Goal: Navigation & Orientation: Go to known website

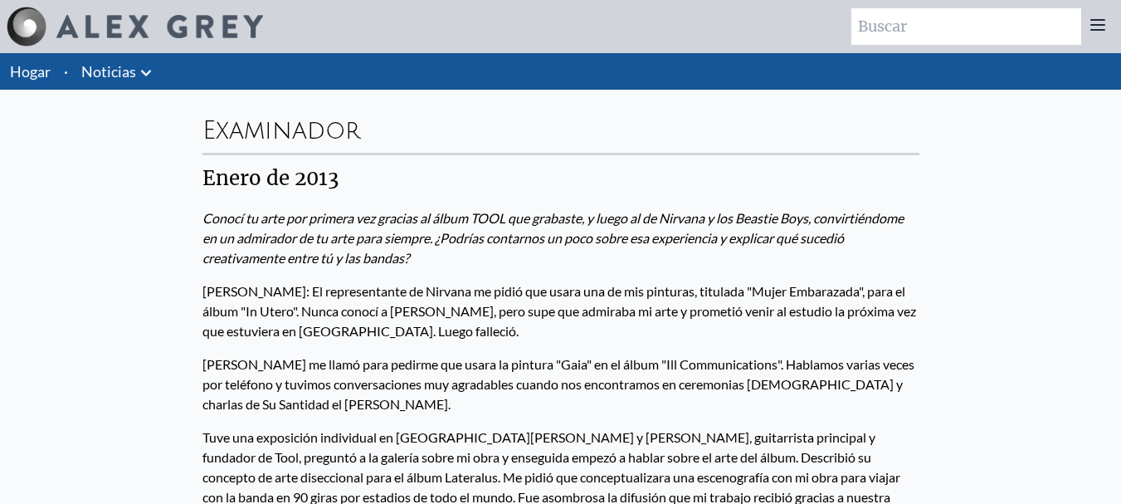
click at [188, 28] on img at bounding box center [159, 26] width 207 height 23
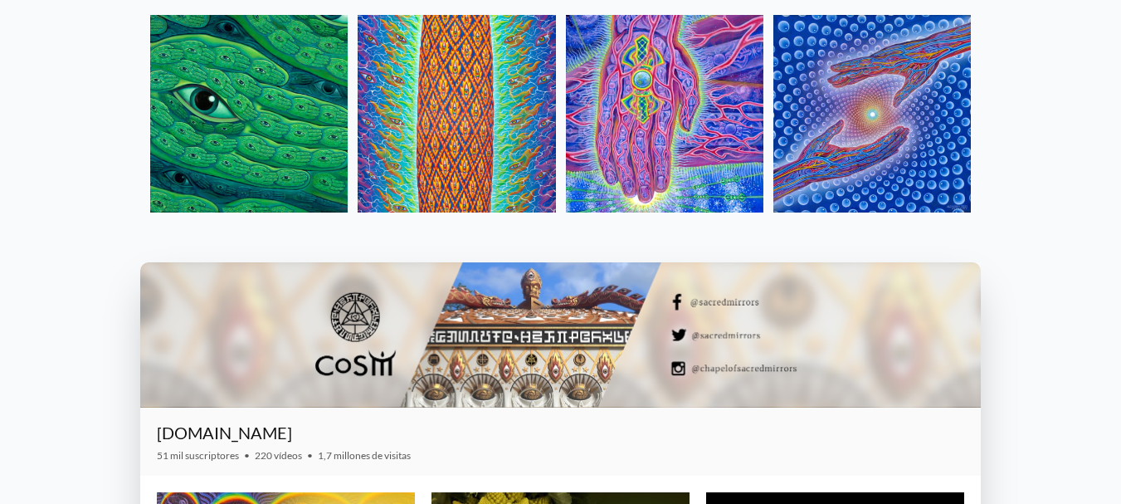
scroll to position [1780, 0]
